Goal: Information Seeking & Learning: Understand process/instructions

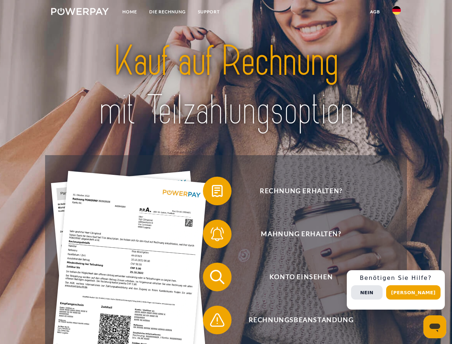
click at [80, 13] on img at bounding box center [80, 11] width 58 height 7
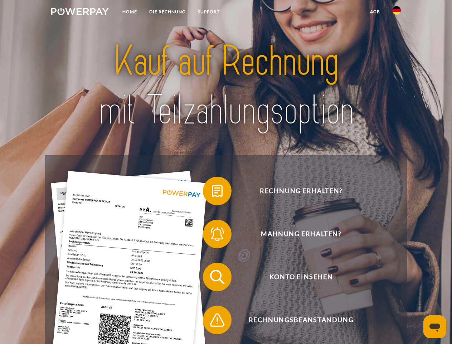
click at [397, 13] on img at bounding box center [397, 10] width 9 height 9
click at [375, 12] on link "agb" at bounding box center [375, 11] width 22 height 13
click at [212, 192] on span at bounding box center [207, 191] width 36 height 36
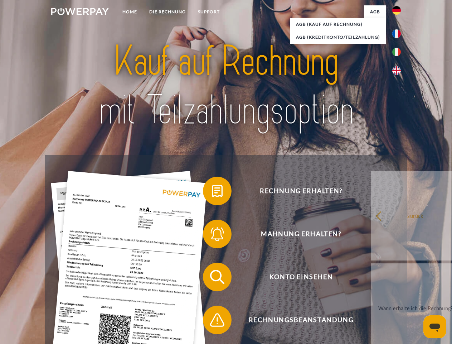
click at [212, 235] on div "Rechnung erhalten? Mahnung erhalten? Konto einsehen" at bounding box center [226, 298] width 362 height 287
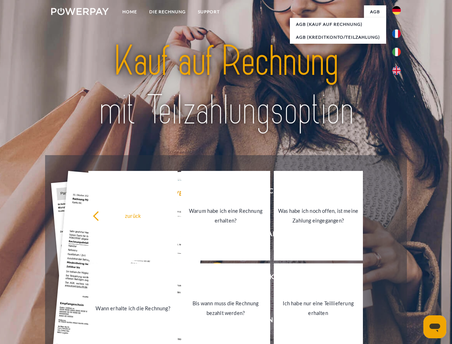
click at [212, 278] on link "Bis wann muss die Rechnung bezahlt werden?" at bounding box center [225, 308] width 89 height 90
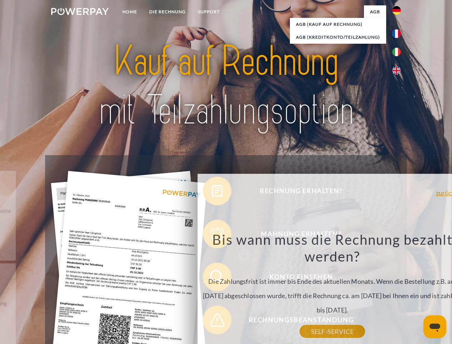
click at [212, 321] on div "Bis wann muss die Rechnung bezahlt werden? Die Zahlungsfrist ist immer bis Ende…" at bounding box center [333, 281] width 262 height 101
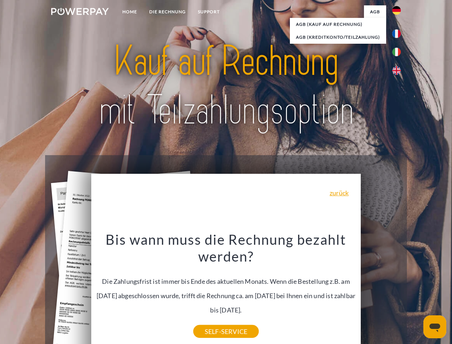
click at [399, 290] on div "Rechnung erhalten? Mahnung erhalten? Konto einsehen" at bounding box center [226, 298] width 362 height 287
click at [381, 291] on span "Konto einsehen" at bounding box center [302, 277] width 176 height 29
click at [416, 292] on header "Home DIE RECHNUNG SUPPORT" at bounding box center [226, 247] width 452 height 495
